Goal: Information Seeking & Learning: Check status

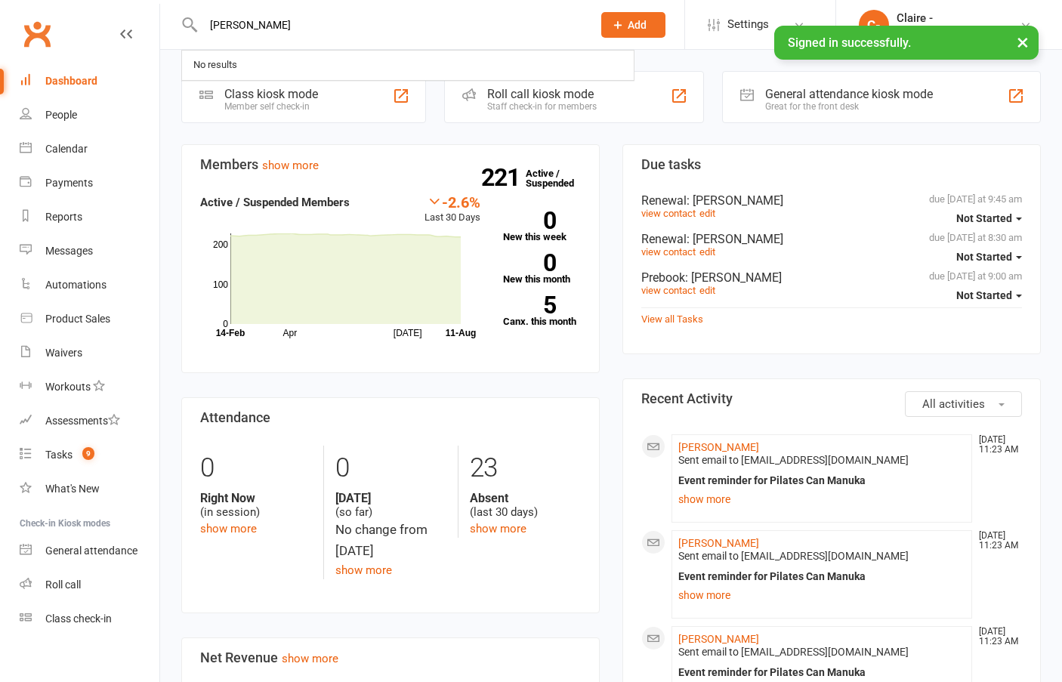
type input "[PERSON_NAME]"
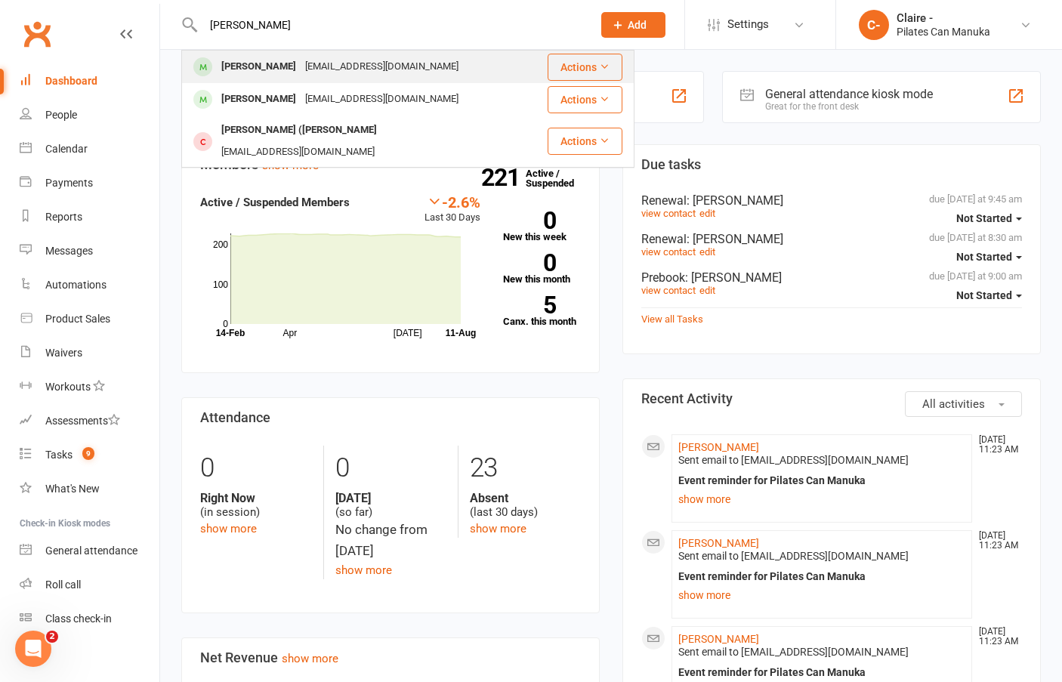
click at [340, 66] on div "[EMAIL_ADDRESS][DOMAIN_NAME]" at bounding box center [382, 67] width 162 height 22
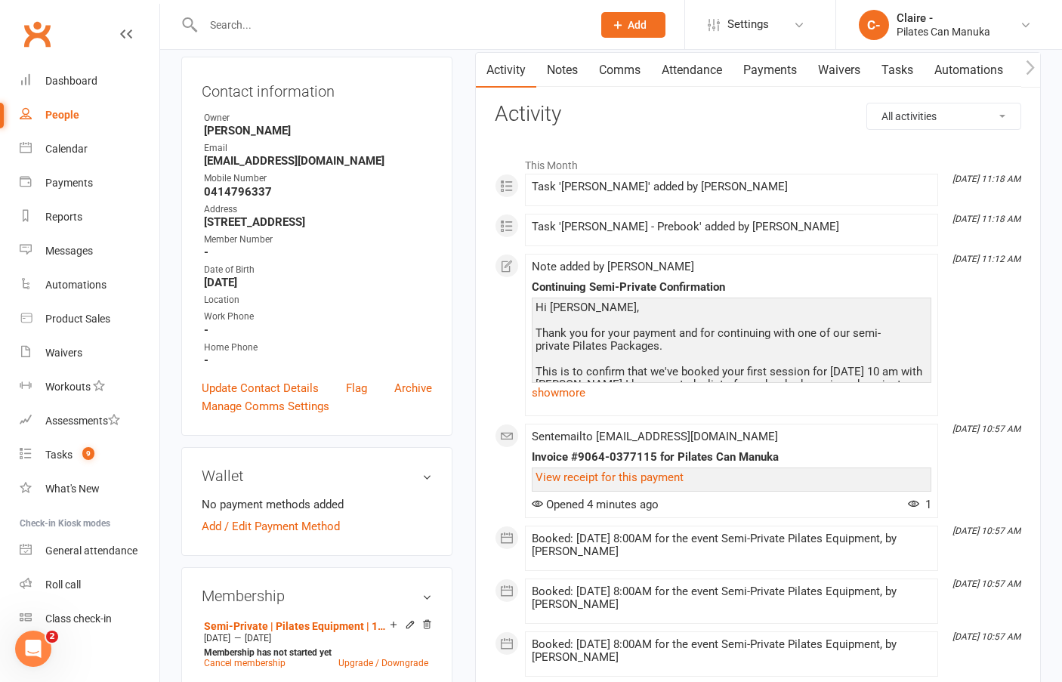
scroll to position [378, 0]
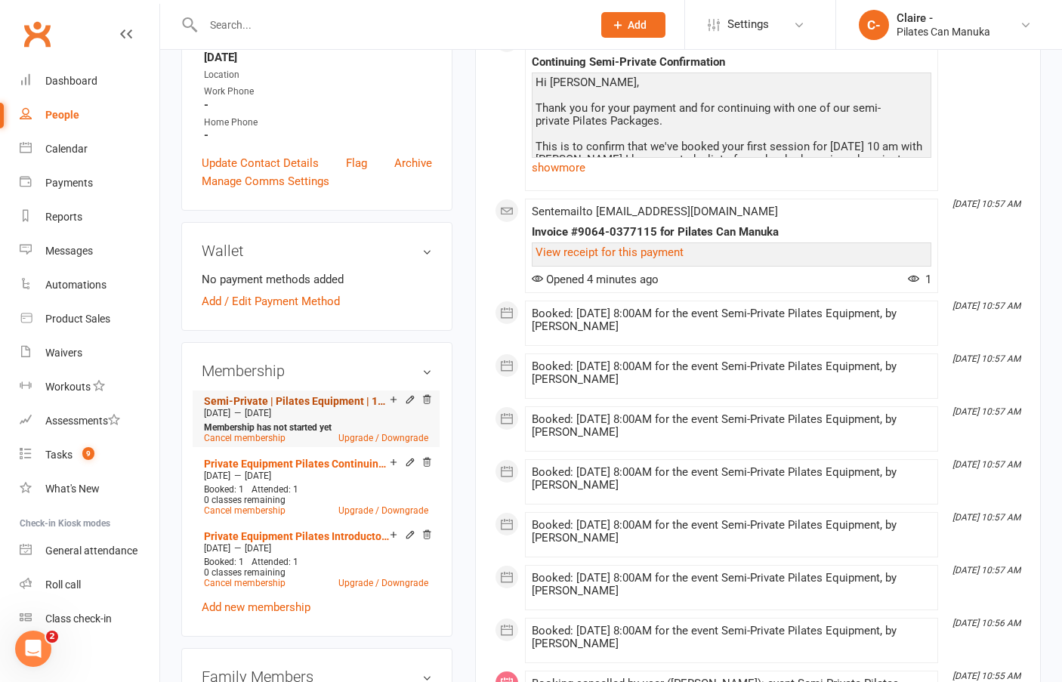
click at [314, 400] on link "Semi-Private | Pilates Equipment | 12 Sessions" at bounding box center [297, 401] width 186 height 12
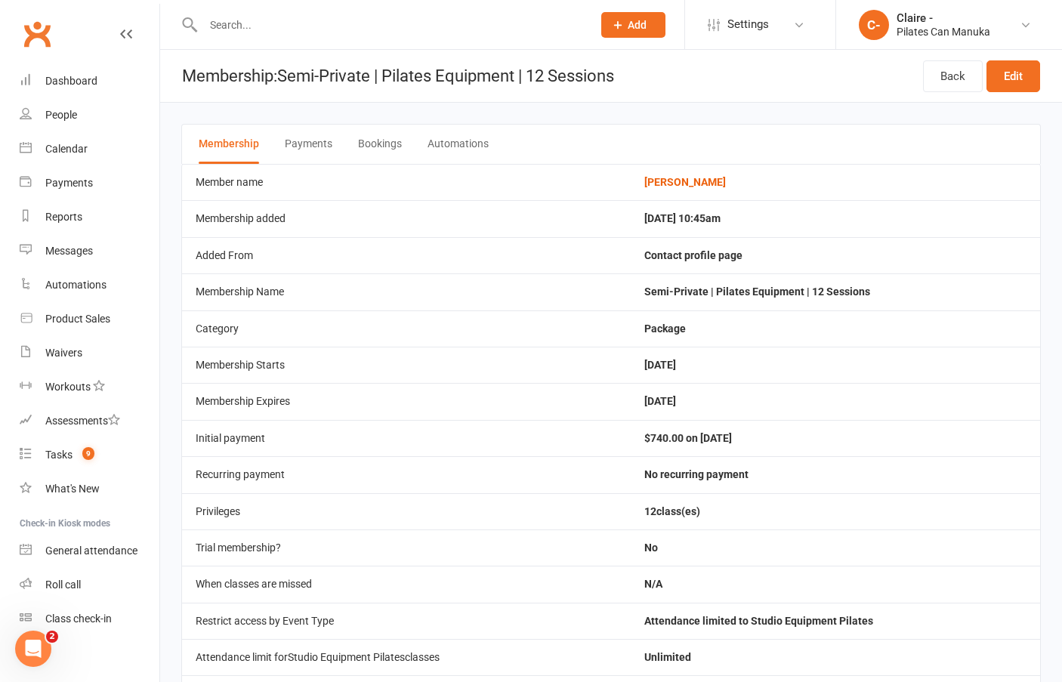
click at [376, 140] on button "Bookings" at bounding box center [380, 144] width 44 height 39
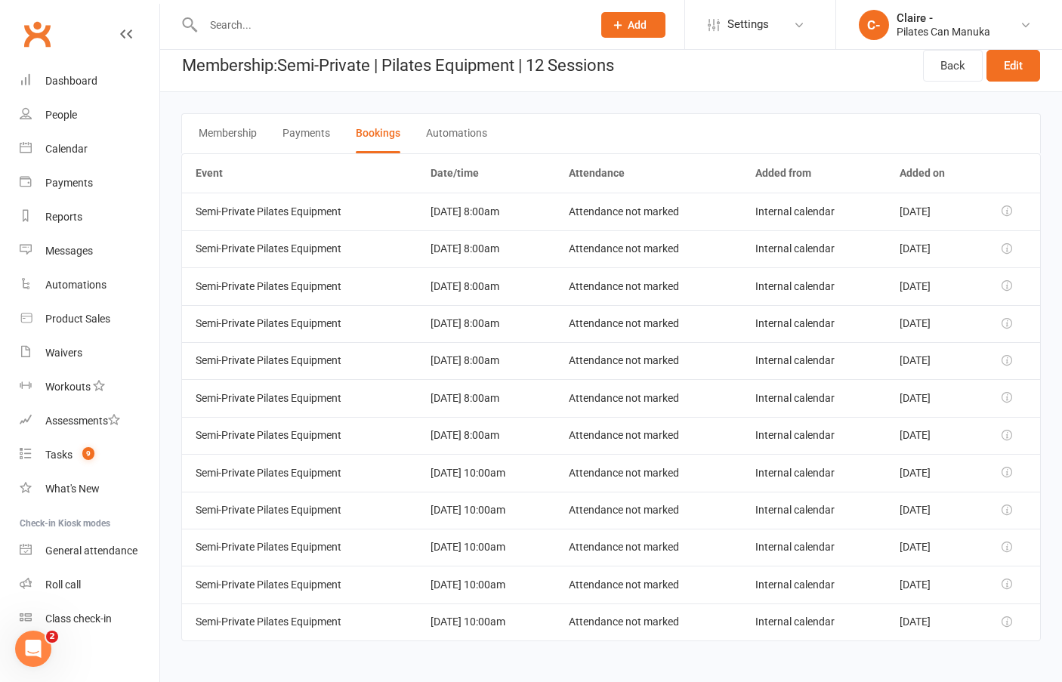
scroll to position [13, 0]
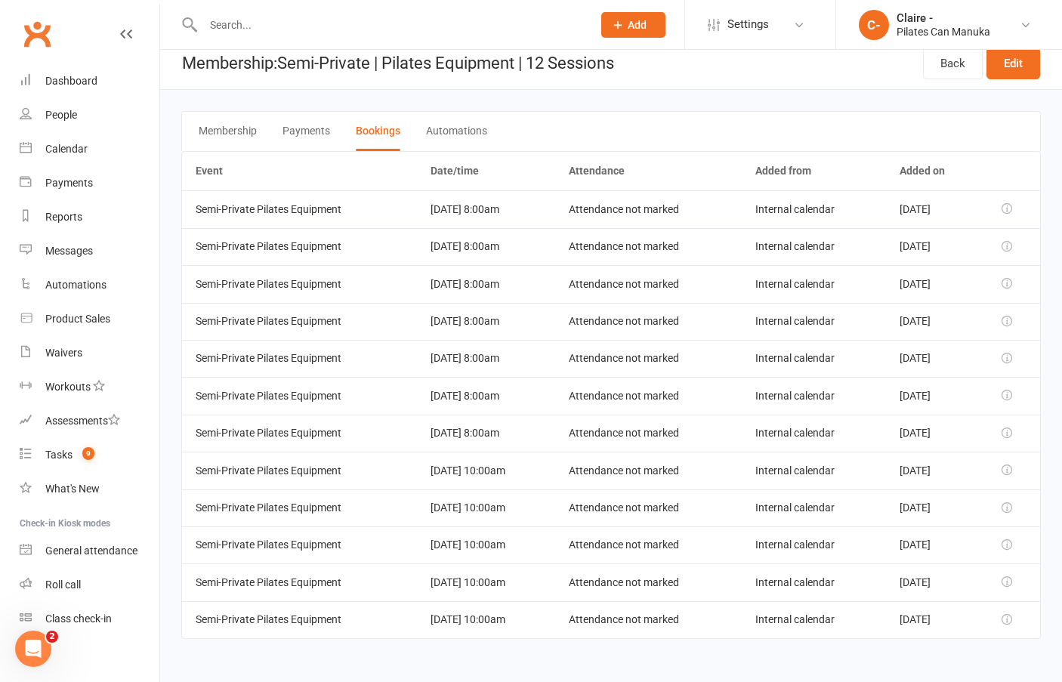
click at [1056, 413] on main "Membership Payments Bookings Automations Event Date/time Attendance Added from …" at bounding box center [611, 375] width 902 height 571
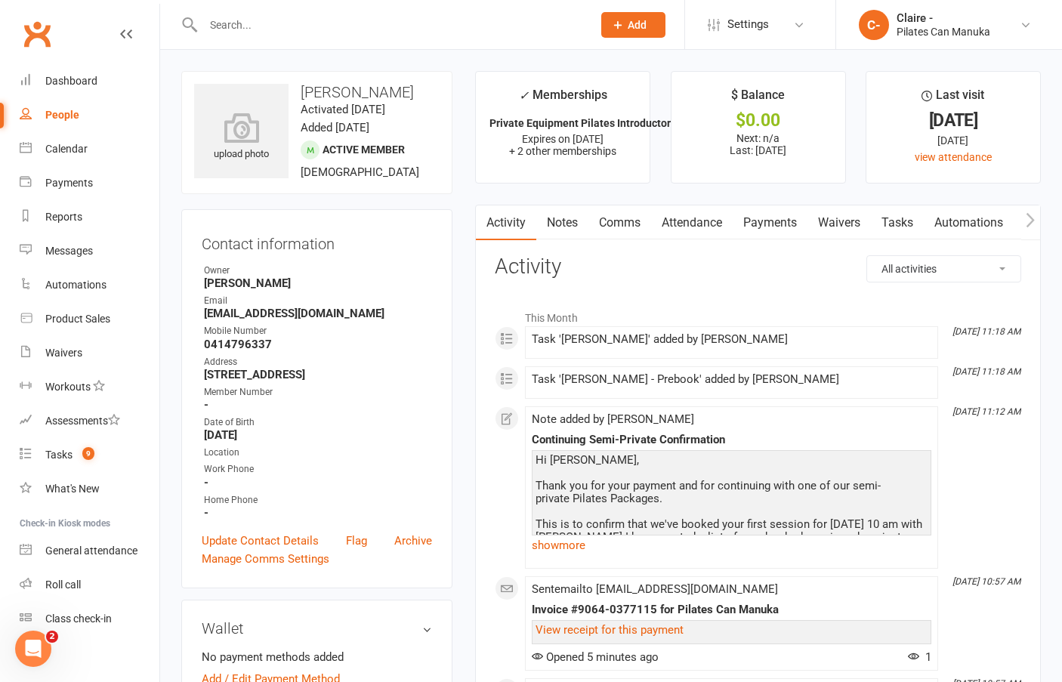
click at [567, 222] on link "Notes" at bounding box center [562, 223] width 52 height 35
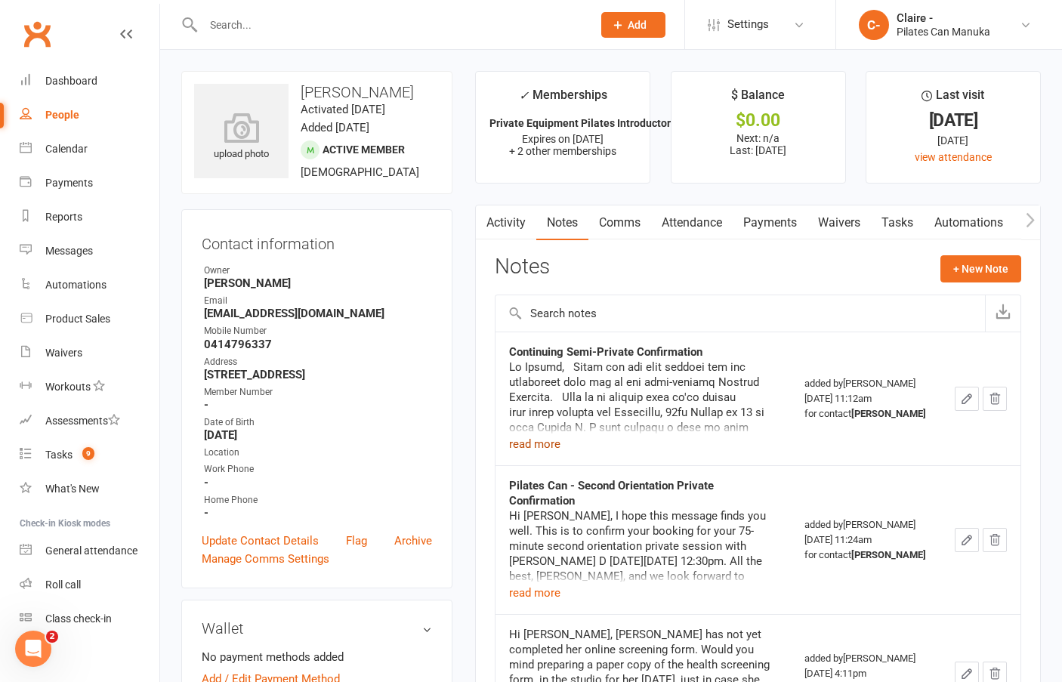
click at [536, 447] on button "read more" at bounding box center [534, 444] width 51 height 18
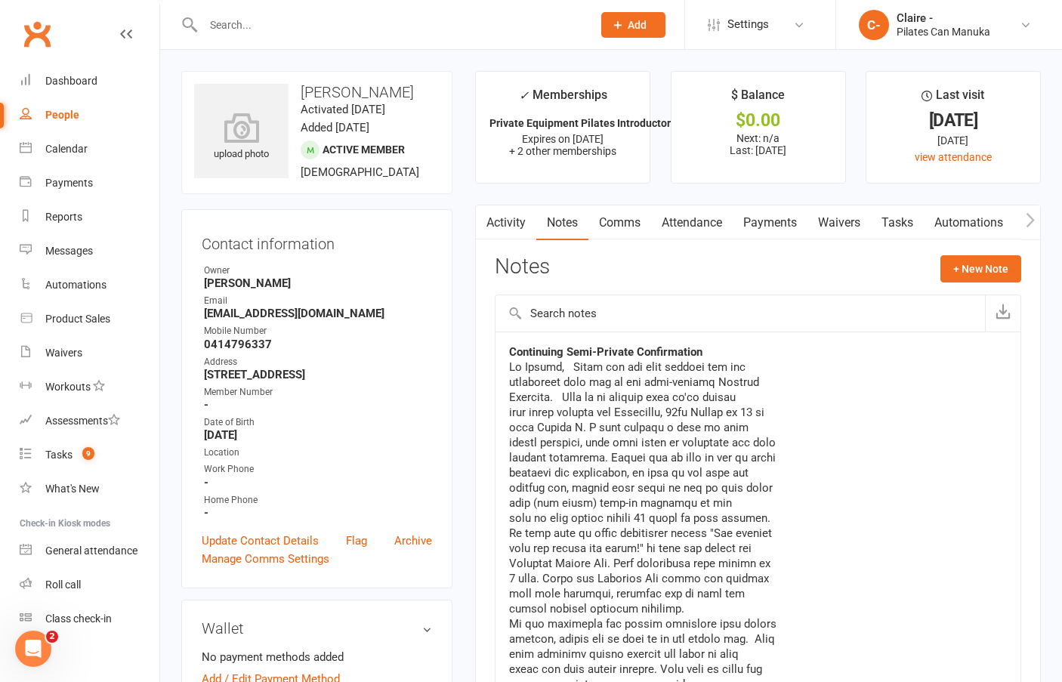
click at [772, 216] on link "Payments" at bounding box center [770, 223] width 75 height 35
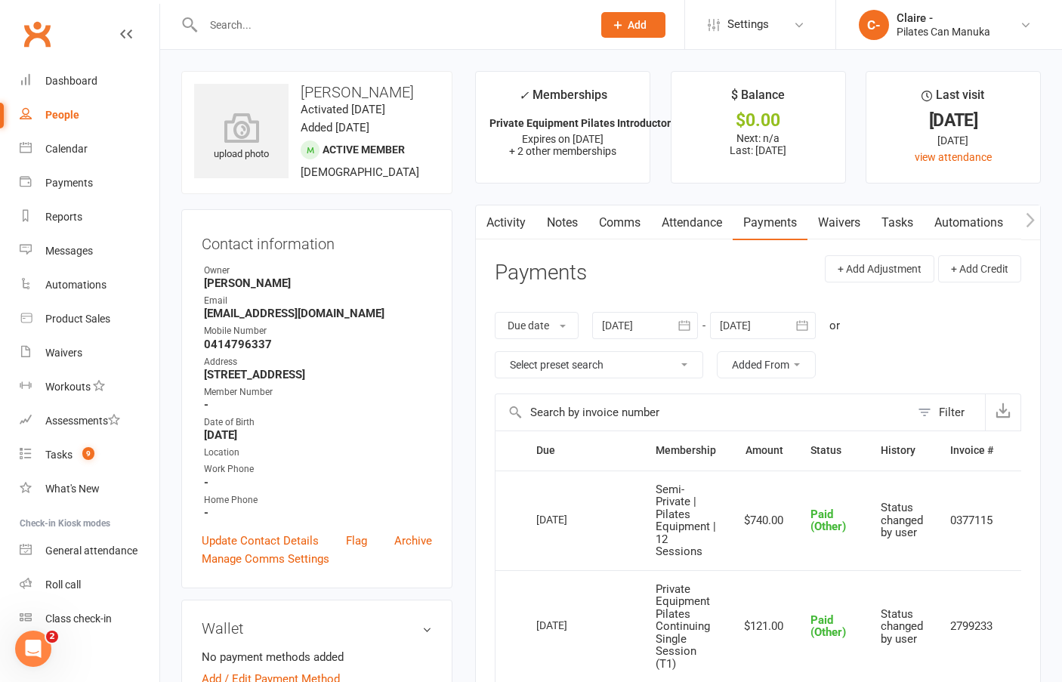
click at [264, 29] on input "text" at bounding box center [390, 24] width 383 height 21
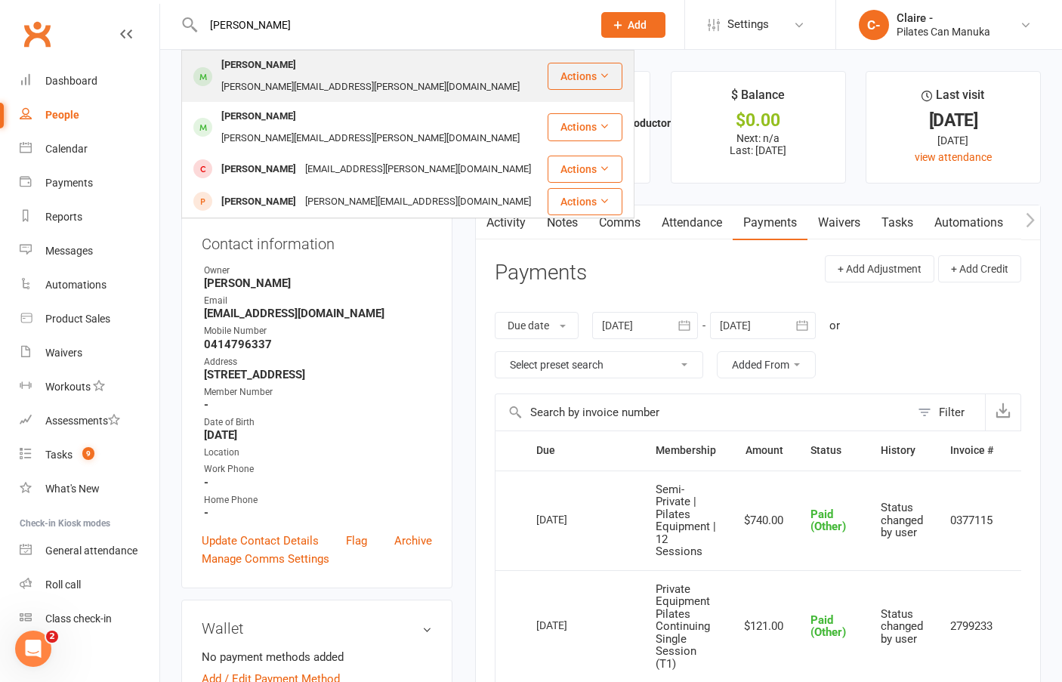
type input "[PERSON_NAME]"
click at [262, 63] on div "[PERSON_NAME]" at bounding box center [259, 65] width 84 height 22
